Goal: Find specific page/section: Find specific page/section

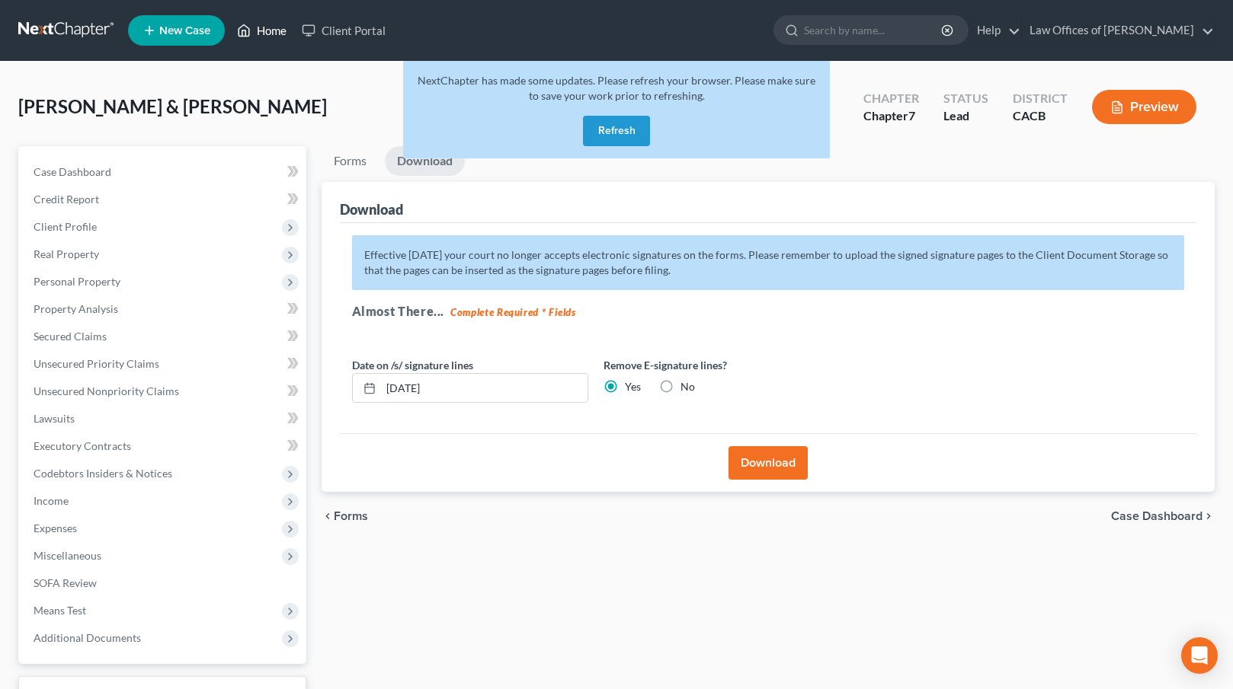
click at [280, 31] on link "Home" at bounding box center [261, 30] width 65 height 27
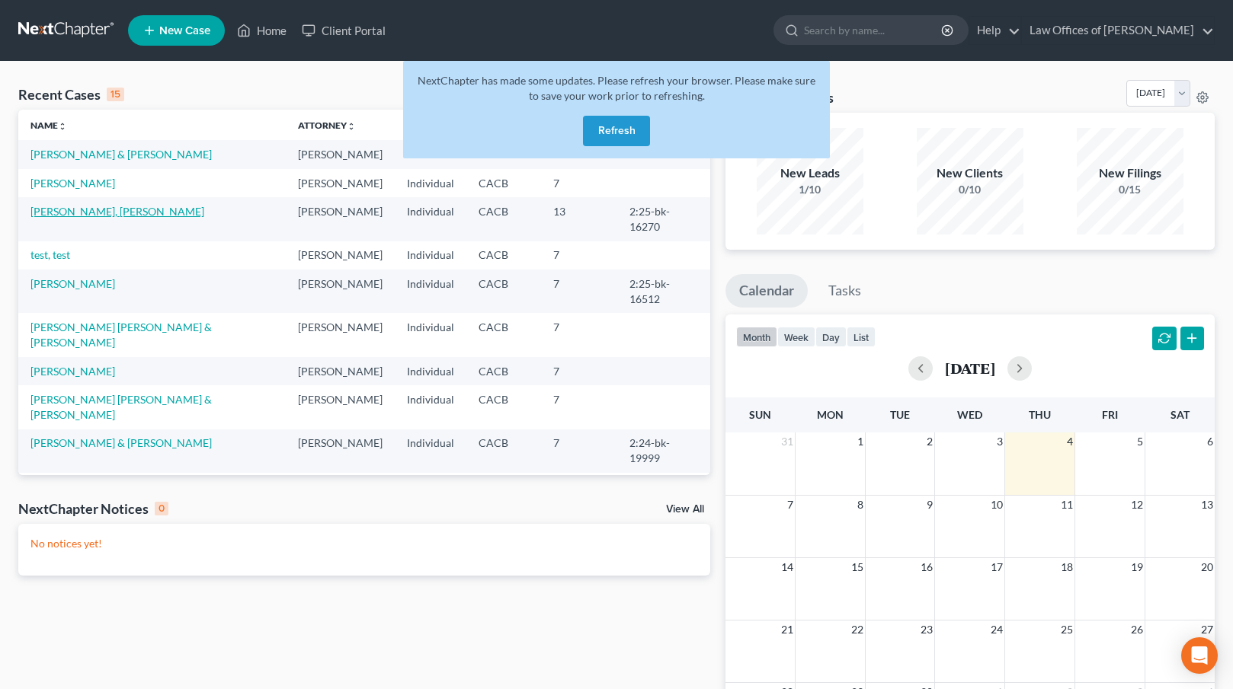
click at [87, 211] on link "[PERSON_NAME], [PERSON_NAME]" at bounding box center [117, 211] width 174 height 13
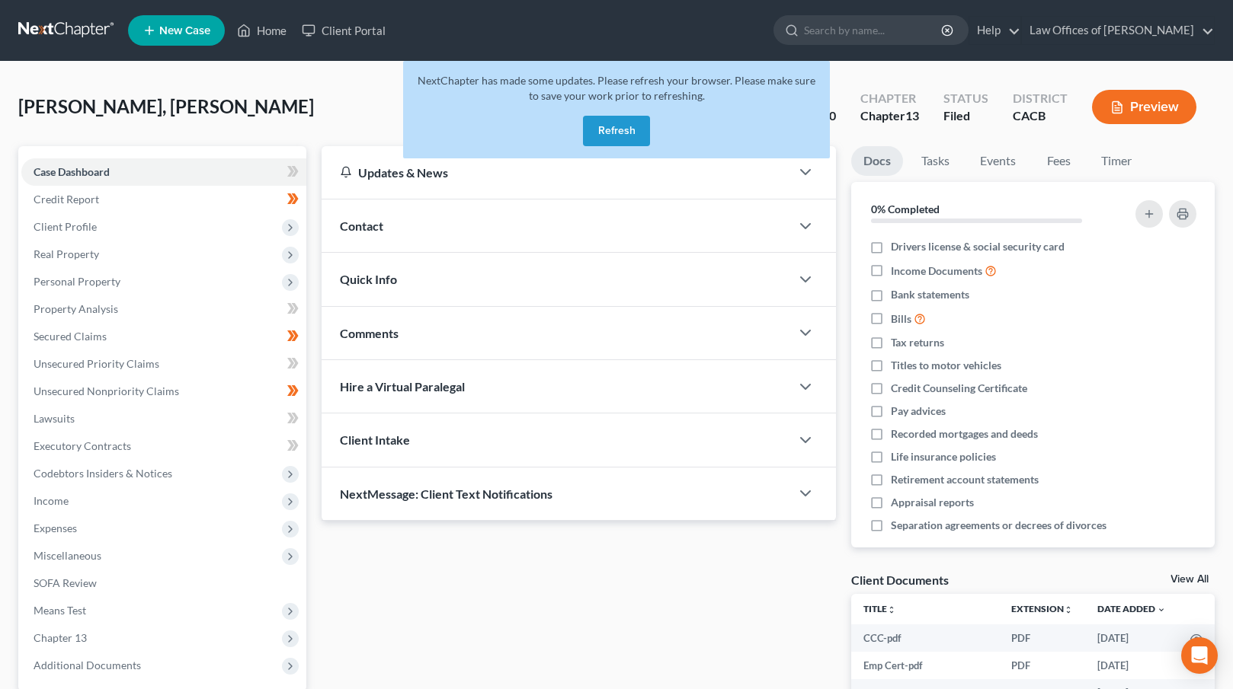
click at [606, 137] on button "Refresh" at bounding box center [616, 131] width 67 height 30
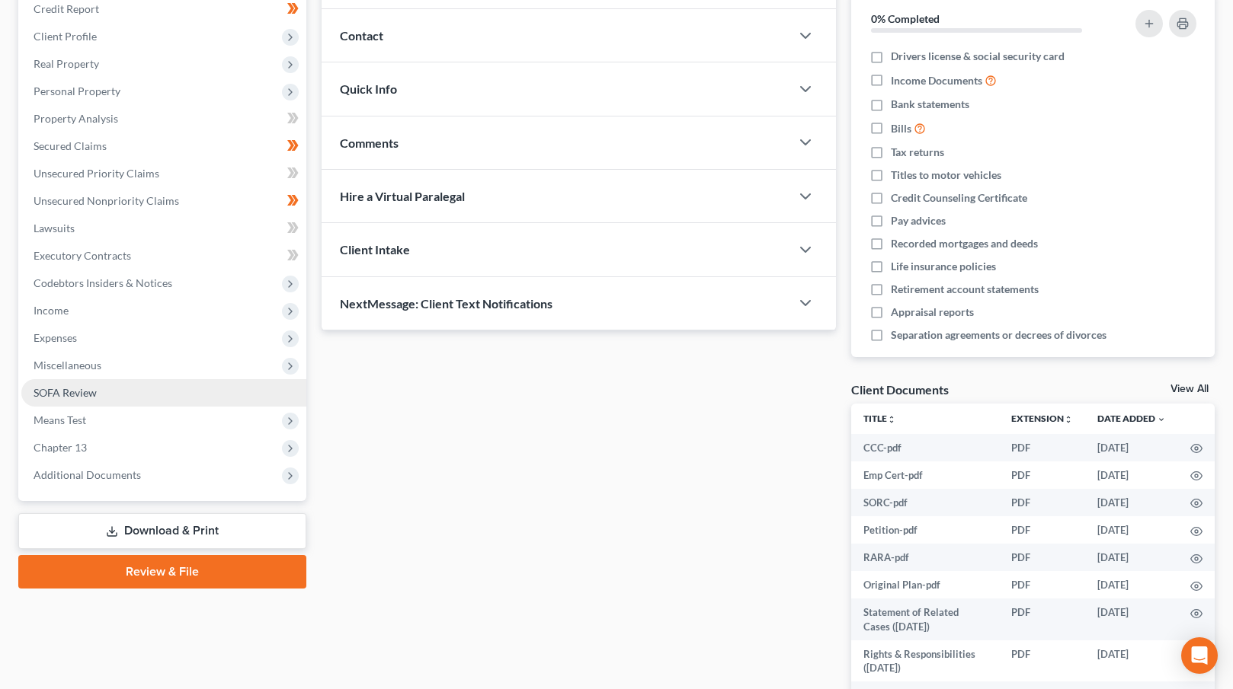
scroll to position [201, 0]
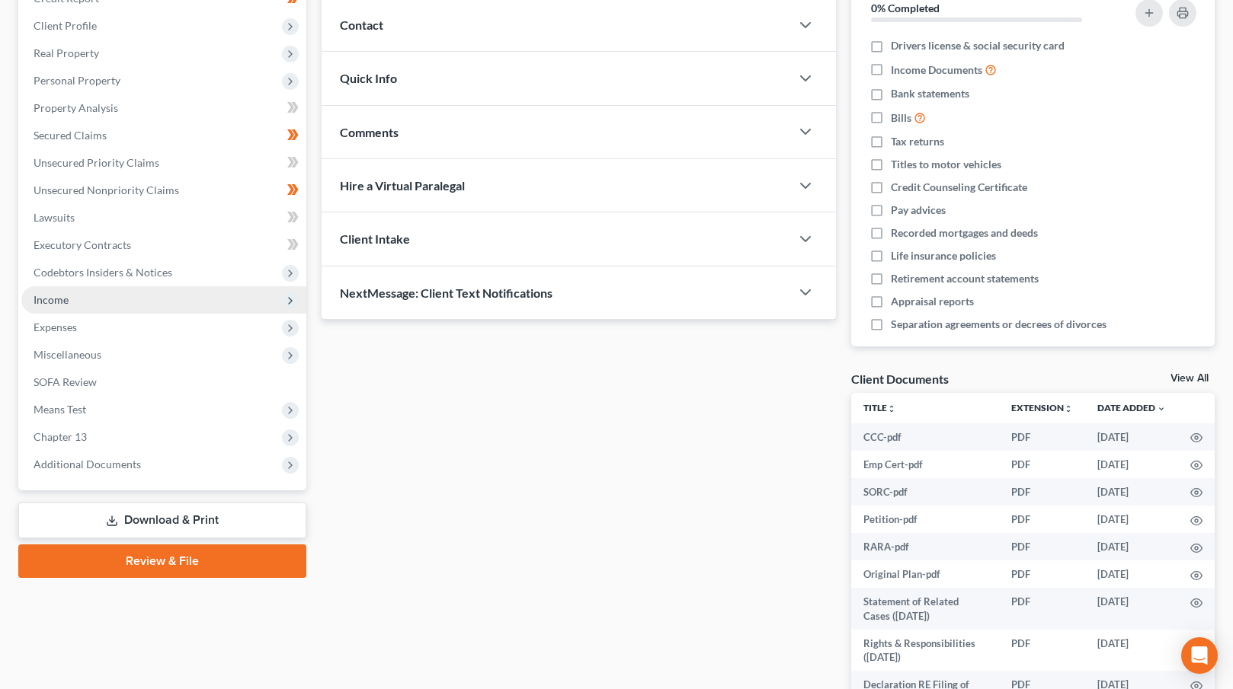
click at [178, 301] on span "Income" at bounding box center [163, 299] width 285 height 27
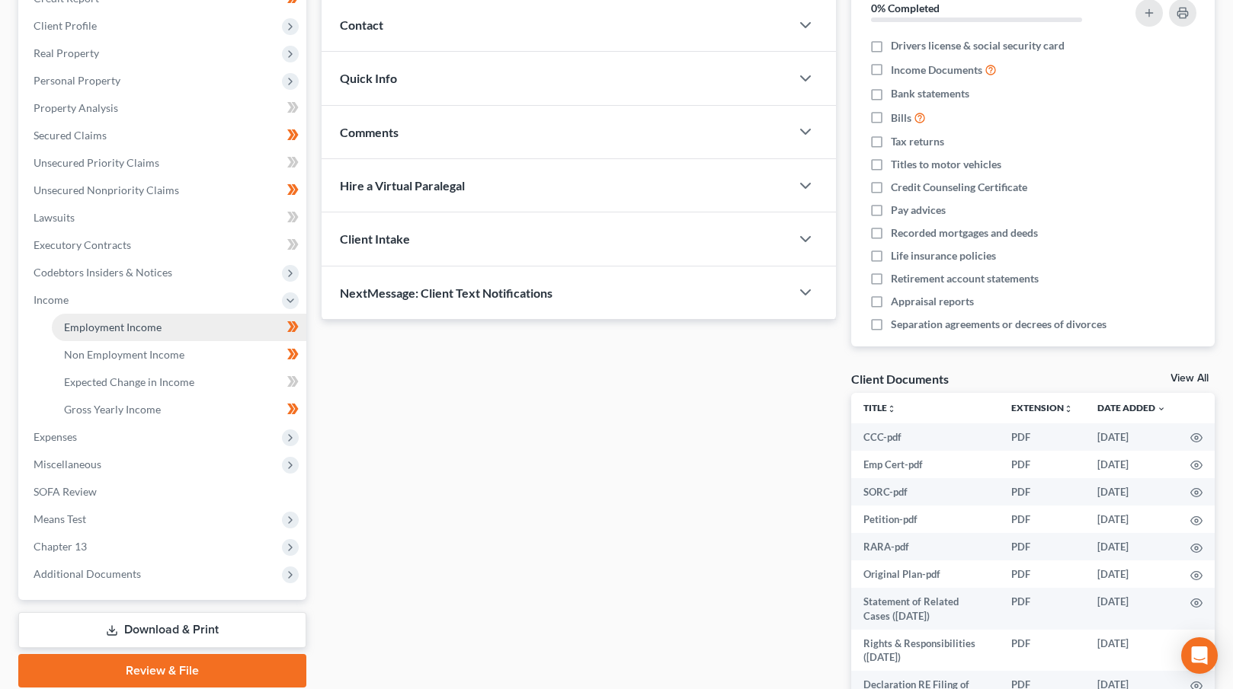
click at [175, 326] on link "Employment Income" at bounding box center [179, 327] width 254 height 27
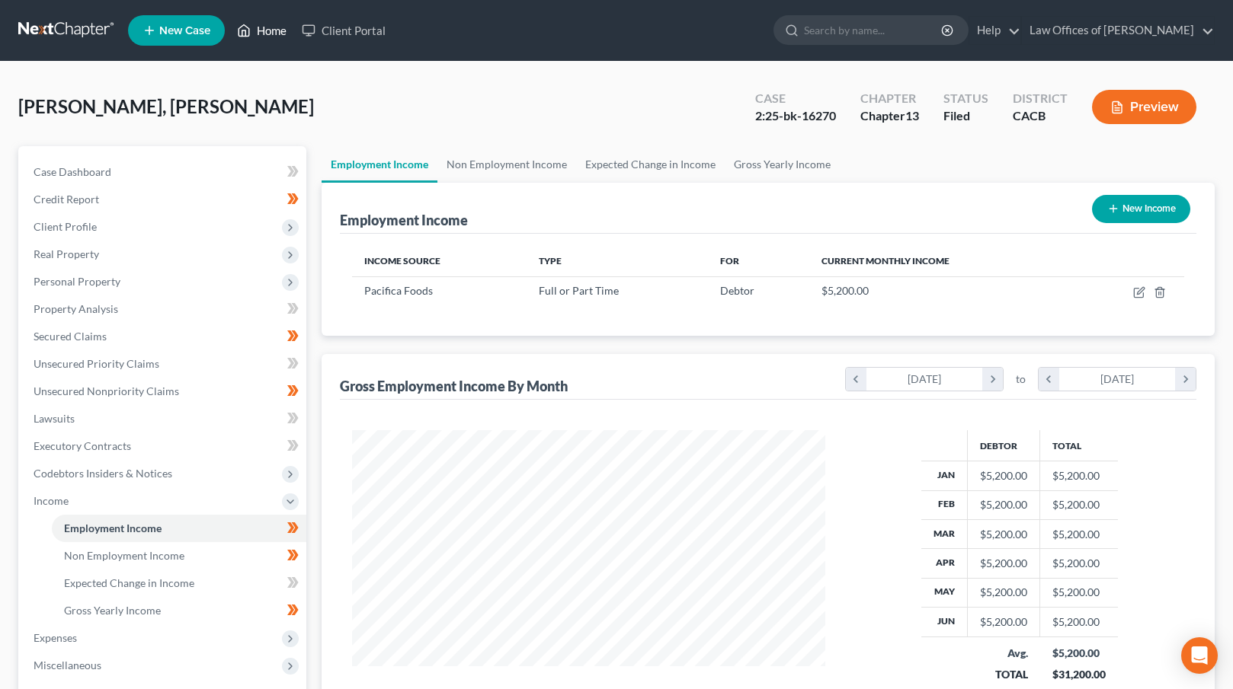
click at [275, 31] on link "Home" at bounding box center [261, 30] width 65 height 27
